Goal: Information Seeking & Learning: Learn about a topic

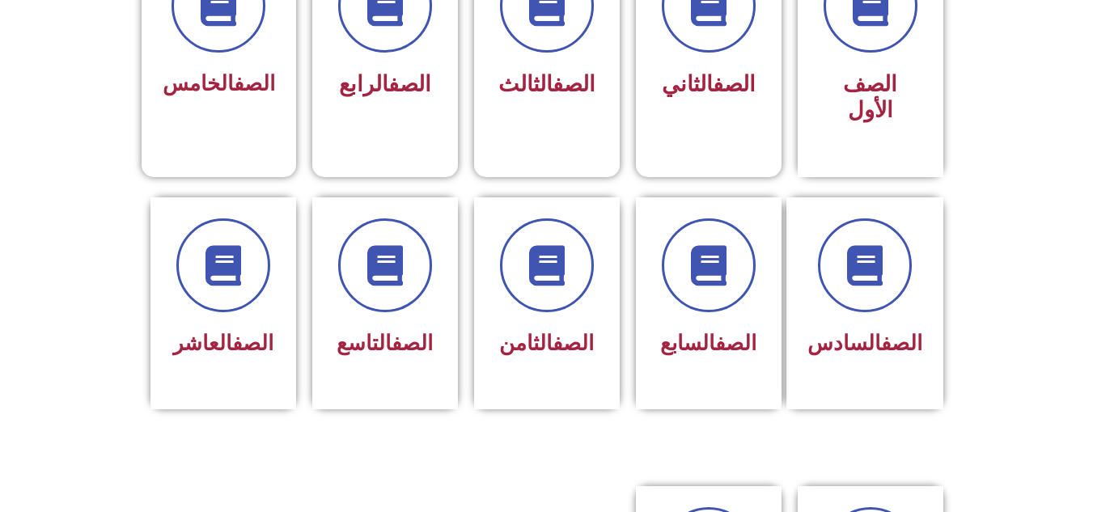
scroll to position [518, 0]
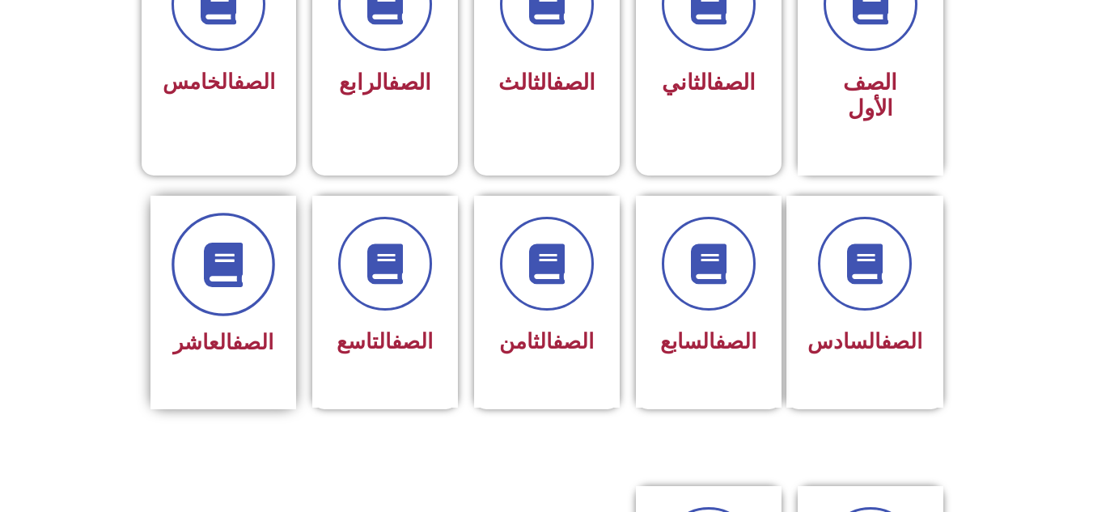
click at [248, 235] on span at bounding box center [224, 265] width 104 height 104
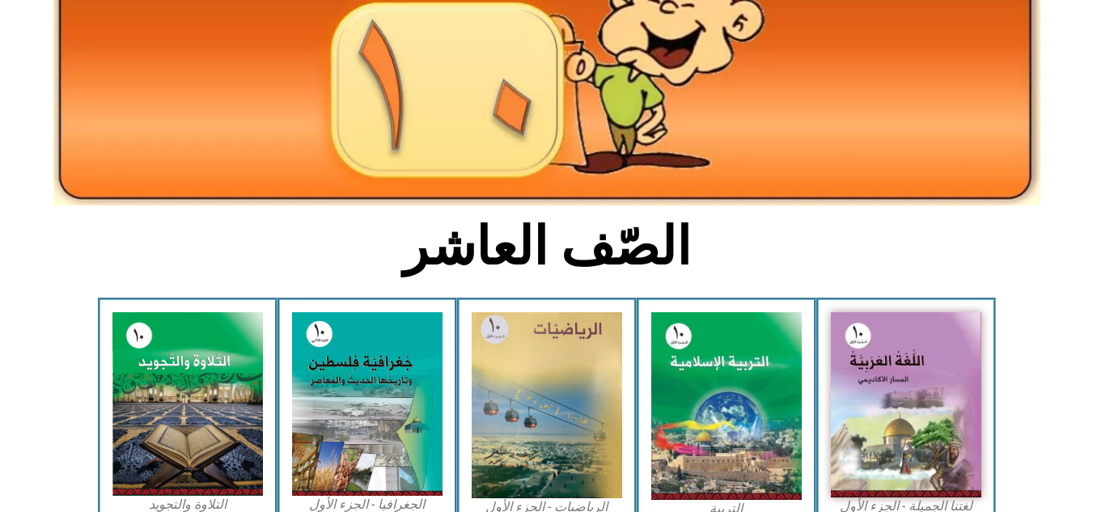
scroll to position [485, 0]
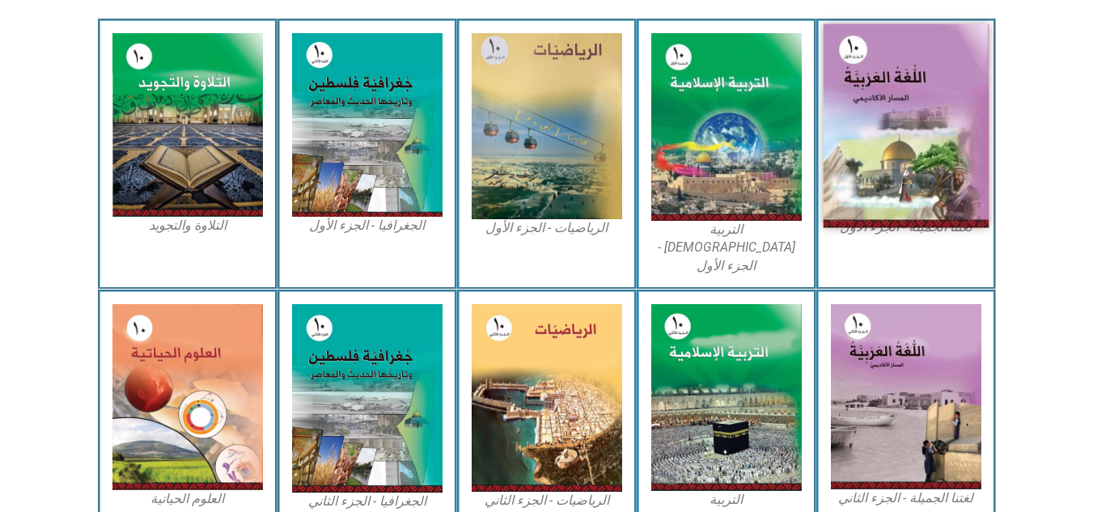
click at [930, 105] on img at bounding box center [906, 126] width 166 height 204
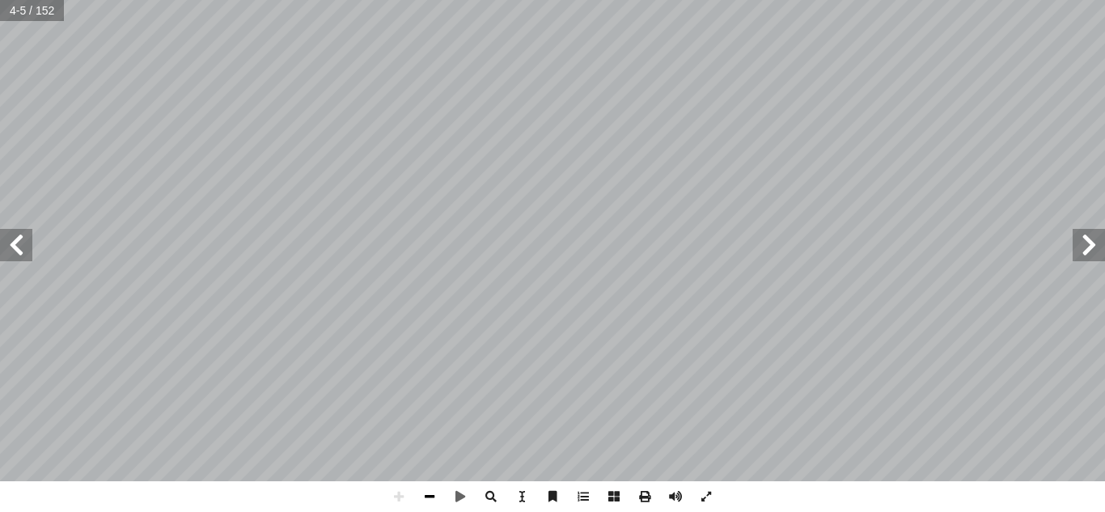
click at [429, 496] on span at bounding box center [429, 496] width 31 height 31
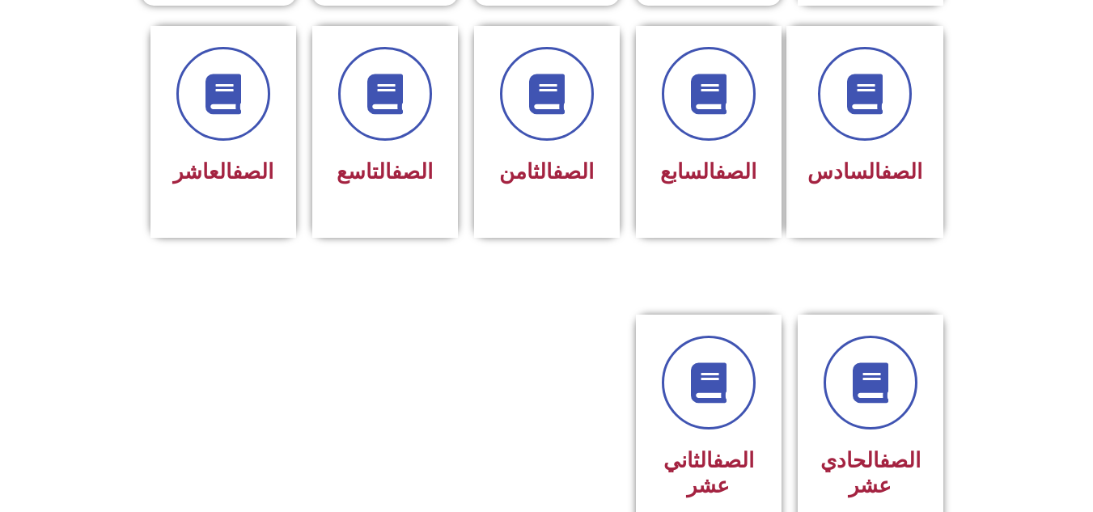
scroll to position [809, 0]
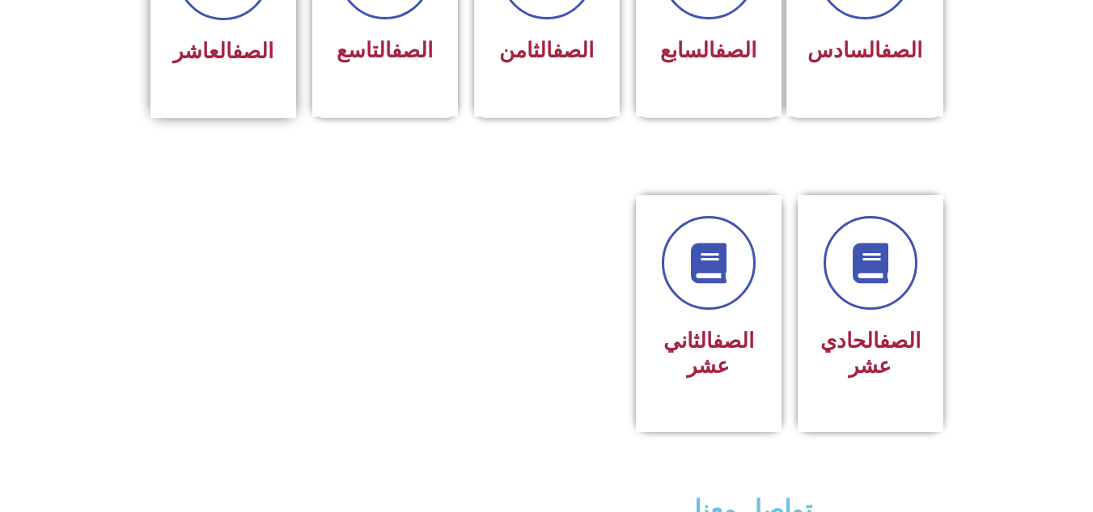
click at [180, 50] on div "الصف العاشر" at bounding box center [223, 12] width 146 height 214
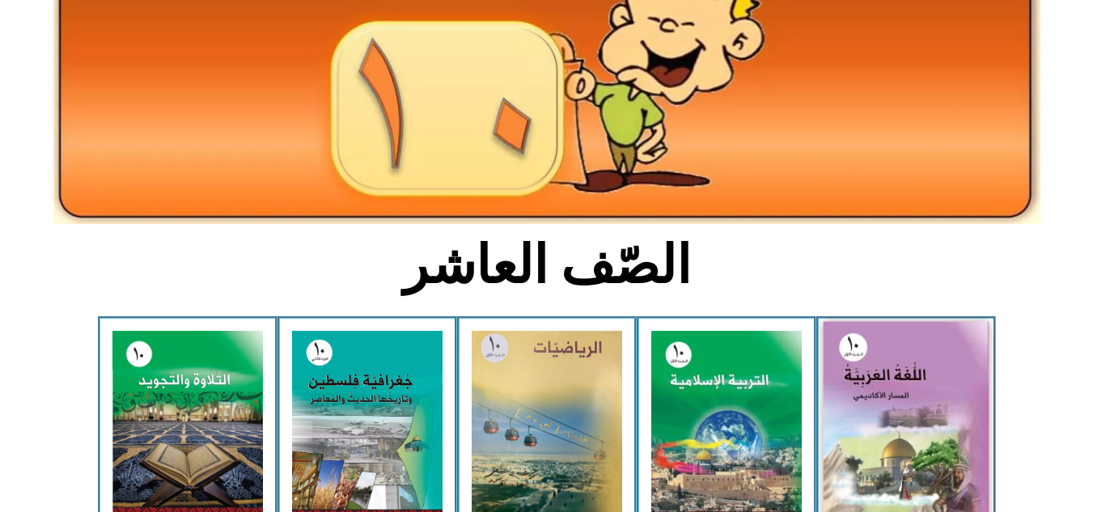
scroll to position [194, 0]
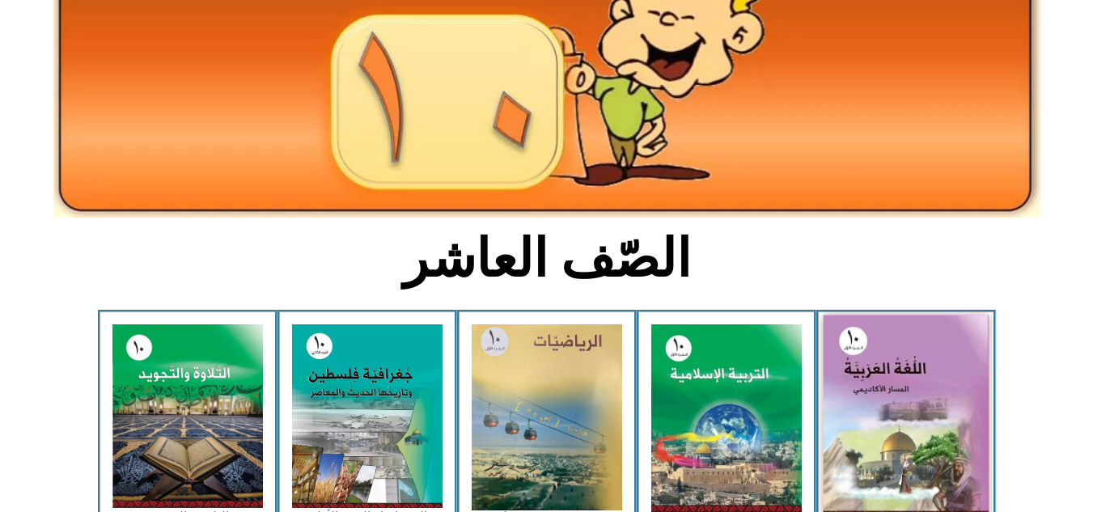
click at [913, 480] on img at bounding box center [906, 418] width 166 height 204
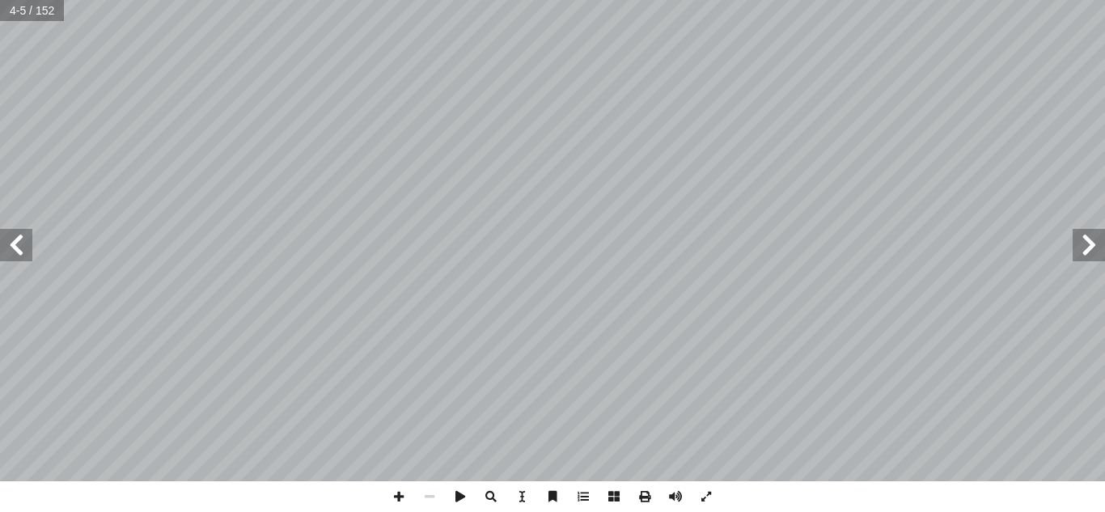
click at [23, 253] on span at bounding box center [16, 245] width 32 height 32
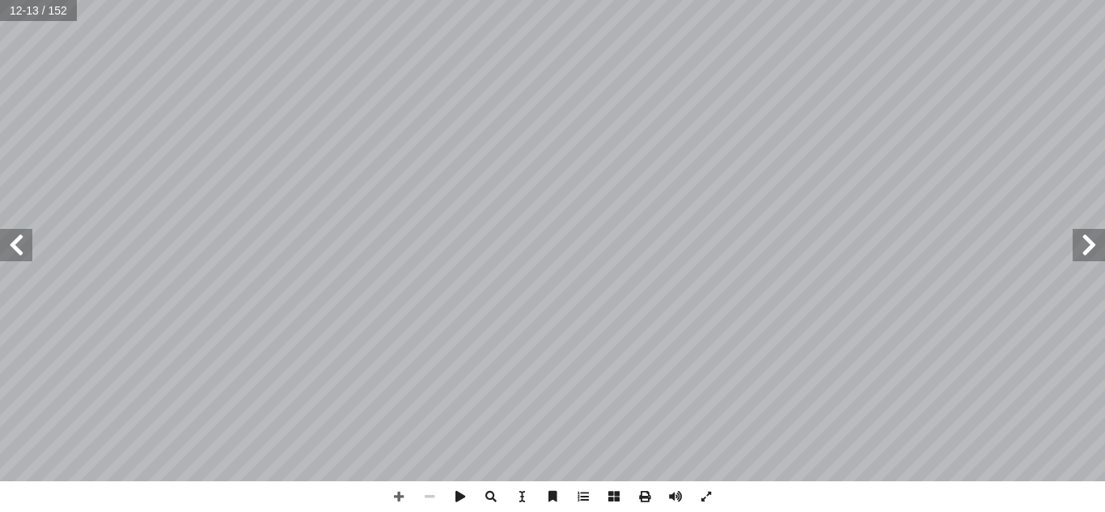
click at [434, 494] on span at bounding box center [429, 496] width 31 height 31
click at [430, 498] on span at bounding box center [429, 496] width 31 height 31
click at [427, 496] on span at bounding box center [429, 496] width 31 height 31
click at [400, 496] on span at bounding box center [399, 496] width 31 height 31
